Goal: Transaction & Acquisition: Purchase product/service

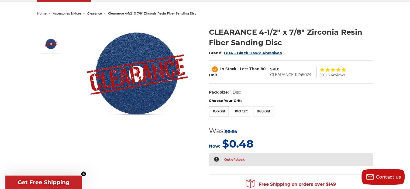
scroll to position [54, 0]
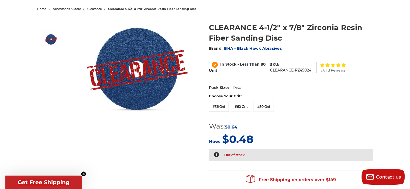
click at [220, 106] on label "#36 Grit" at bounding box center [219, 107] width 20 height 10
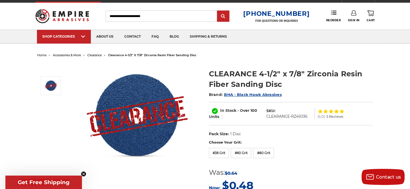
scroll to position [0, 0]
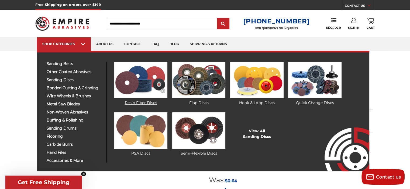
click at [127, 78] on img at bounding box center [140, 80] width 53 height 36
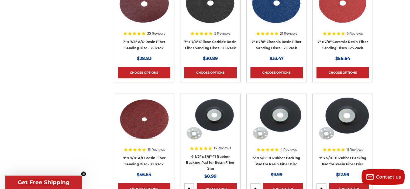
scroll to position [377, 0]
